Goal: Transaction & Acquisition: Purchase product/service

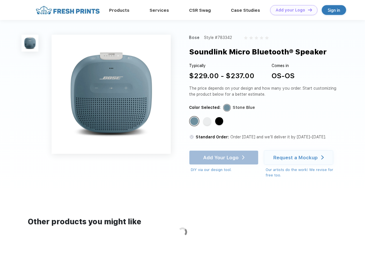
click at [292, 10] on link "Add your Logo Design Tool" at bounding box center [293, 10] width 47 height 10
click at [0, 0] on div "Design Tool" at bounding box center [0, 0] width 0 height 0
click at [308, 10] on link "Add your Logo Design Tool" at bounding box center [293, 10] width 47 height 10
click at [30, 43] on img at bounding box center [29, 43] width 17 height 17
click at [195, 122] on div "Standard Color" at bounding box center [194, 121] width 8 height 8
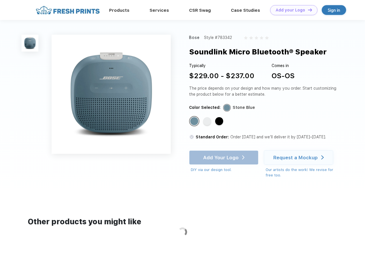
click at [208, 122] on div "Standard Color" at bounding box center [207, 121] width 8 height 8
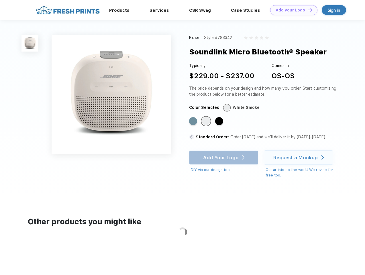
click at [220, 122] on div "Standard Color" at bounding box center [219, 121] width 8 height 8
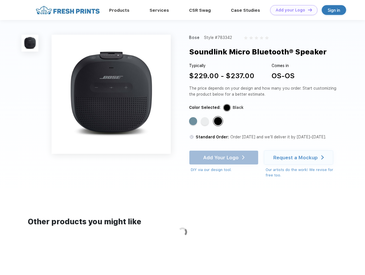
click at [224, 158] on div "Add Your Logo DIY via our design tool. Ah shoot! This product isn't up in our d…" at bounding box center [223, 161] width 69 height 22
click at [299, 158] on div "Request a Mockup" at bounding box center [295, 158] width 44 height 6
